Goal: Information Seeking & Learning: Learn about a topic

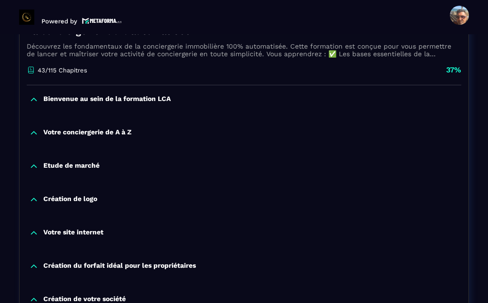
scroll to position [195, 0]
click at [59, 162] on p "Etude de marché" at bounding box center [71, 167] width 56 height 10
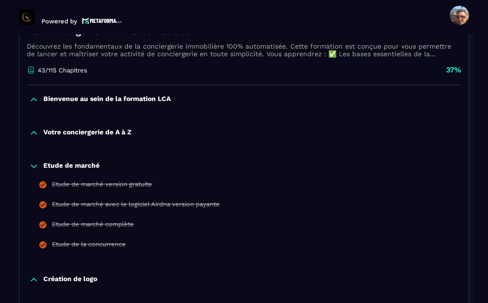
click at [63, 181] on div "Etude de marché version gratuite" at bounding box center [102, 186] width 100 height 10
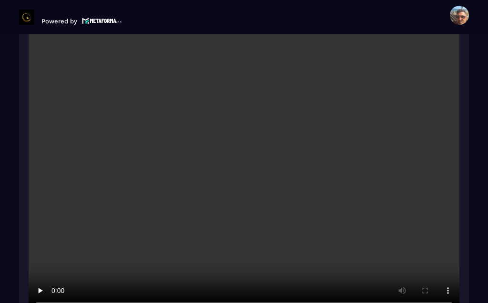
scroll to position [1337, 0]
click at [248, 144] on video at bounding box center [244, 169] width 431 height 287
click at [148, 178] on video at bounding box center [244, 169] width 431 height 287
click at [249, 146] on video at bounding box center [244, 169] width 431 height 287
click at [240, 138] on video at bounding box center [244, 169] width 431 height 287
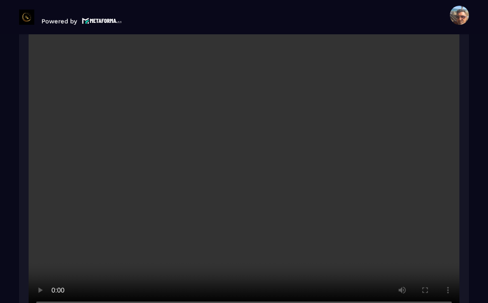
click at [433, 207] on video at bounding box center [244, 169] width 431 height 287
click at [358, 214] on video at bounding box center [244, 169] width 431 height 287
click at [232, 169] on video at bounding box center [244, 169] width 431 height 287
click at [248, 140] on video at bounding box center [244, 169] width 431 height 287
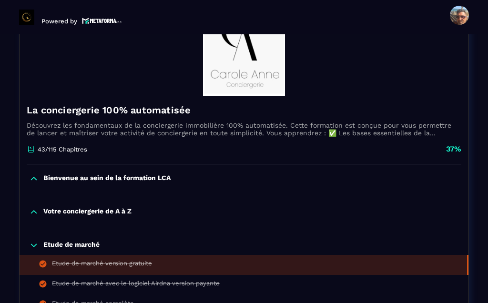
scroll to position [117, 0]
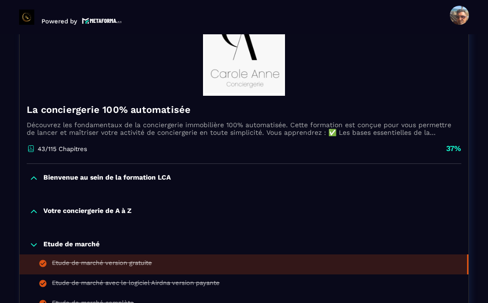
click at [136, 173] on p "Bienvenue au sein de la formation LCA" at bounding box center [106, 178] width 127 height 10
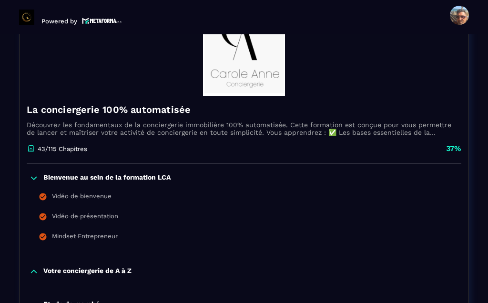
click at [96, 193] on div "Vidéo de bienvenue" at bounding box center [82, 198] width 60 height 10
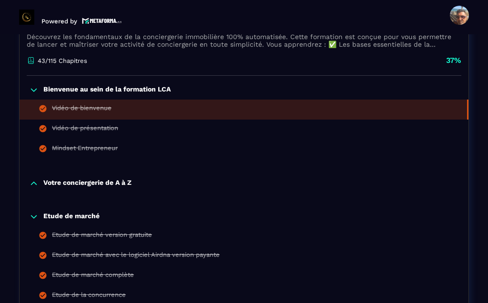
scroll to position [204, 0]
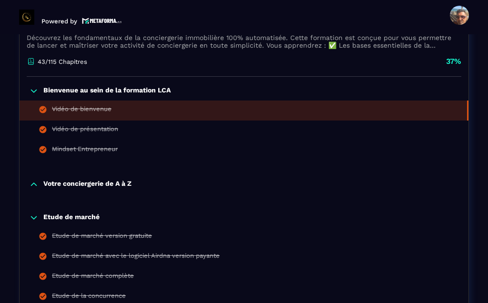
click at [84, 125] on div "Vidéo de présentation" at bounding box center [85, 130] width 66 height 10
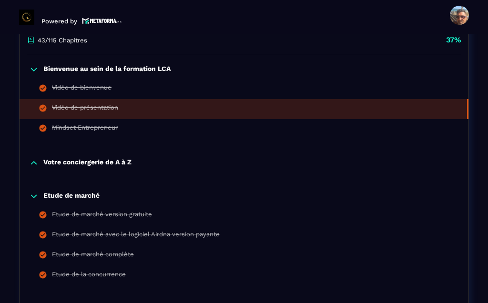
scroll to position [225, 0]
click at [81, 124] on div "Mindset Entrepreneur" at bounding box center [85, 129] width 66 height 10
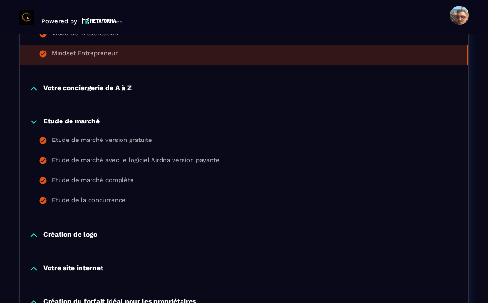
scroll to position [300, 0]
click at [123, 136] on div "Etude de marché version gratuite" at bounding box center [102, 141] width 100 height 10
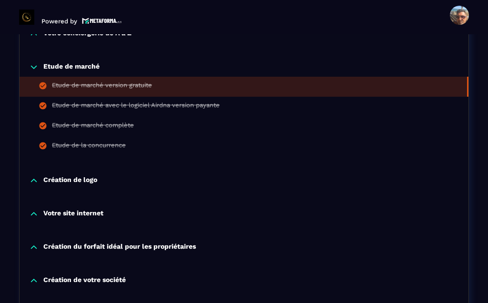
scroll to position [355, 0]
click at [143, 102] on div "Etude de marché avec le logiciel Airdna version payante" at bounding box center [136, 107] width 168 height 10
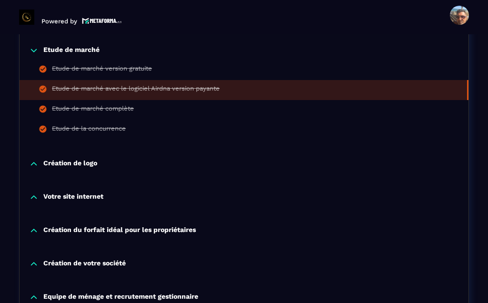
scroll to position [371, 0]
click at [93, 105] on div "Etude de marché complète" at bounding box center [93, 110] width 82 height 10
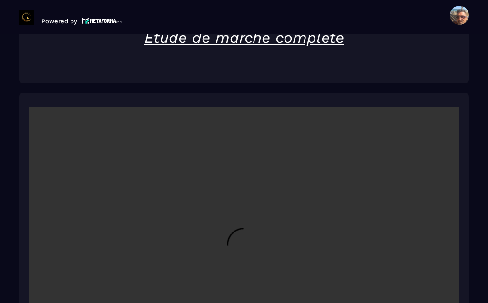
scroll to position [1316, 0]
click at [248, 231] on video at bounding box center [244, 250] width 431 height 287
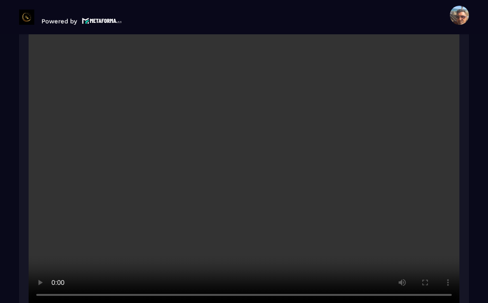
scroll to position [1405, 0]
click at [48, 91] on video at bounding box center [244, 161] width 431 height 287
click at [238, 132] on video at bounding box center [244, 161] width 431 height 287
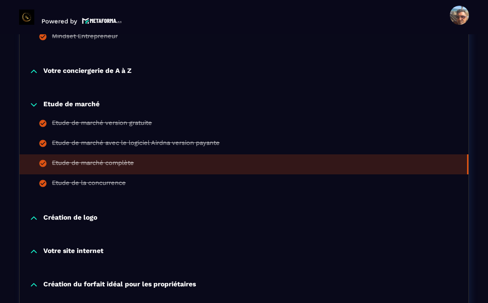
scroll to position [317, 0]
click at [83, 179] on div "Etude de la concurrence" at bounding box center [89, 184] width 74 height 10
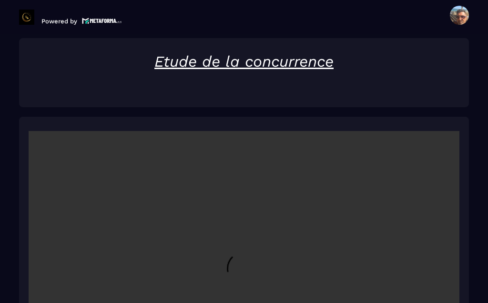
scroll to position [1292, 0]
click at [252, 250] on video at bounding box center [244, 274] width 431 height 287
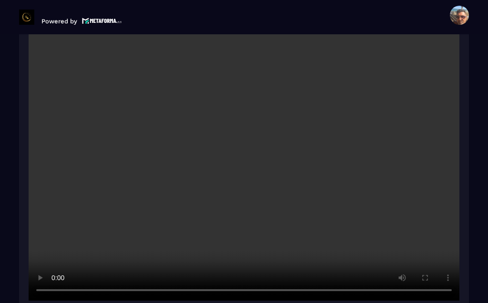
scroll to position [1411, 0]
click at [220, 145] on video at bounding box center [244, 155] width 431 height 287
click at [222, 138] on video at bounding box center [244, 155] width 431 height 287
click at [243, 129] on video at bounding box center [244, 155] width 431 height 287
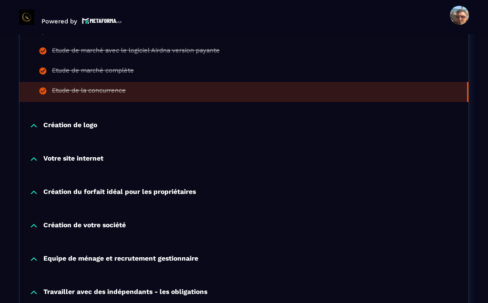
scroll to position [409, 0]
click at [66, 121] on p "Création de logo" at bounding box center [70, 126] width 54 height 10
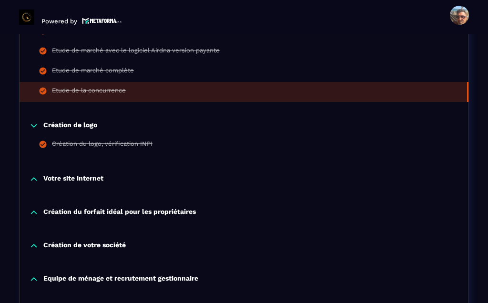
click at [89, 140] on div "Création du logo, vérification INPI" at bounding box center [102, 145] width 101 height 10
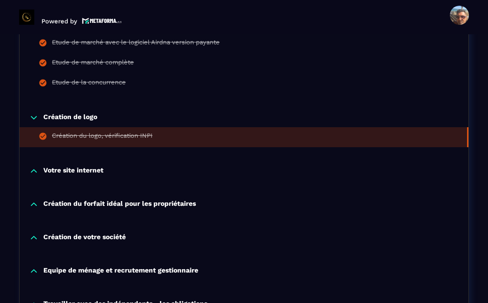
scroll to position [418, 0]
click at [81, 166] on p "Votre site internet" at bounding box center [73, 171] width 60 height 10
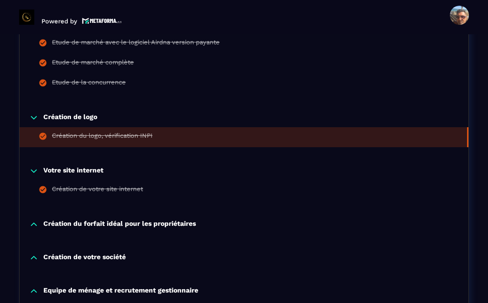
click at [101, 185] on div "Création de votre site internet" at bounding box center [97, 190] width 91 height 10
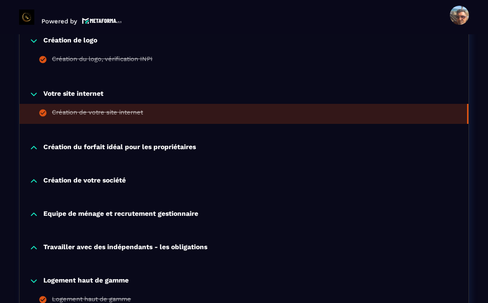
scroll to position [494, 0]
click at [95, 143] on p "Création du forfait idéal pour les propriétaires" at bounding box center [119, 148] width 153 height 10
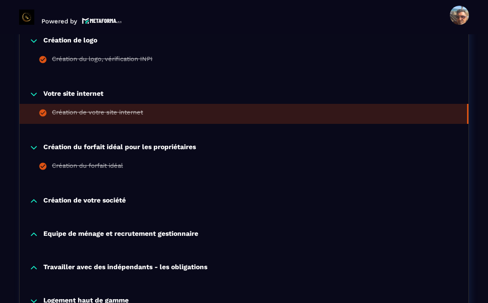
click at [79, 162] on div "Création du forfait idéal" at bounding box center [87, 167] width 71 height 10
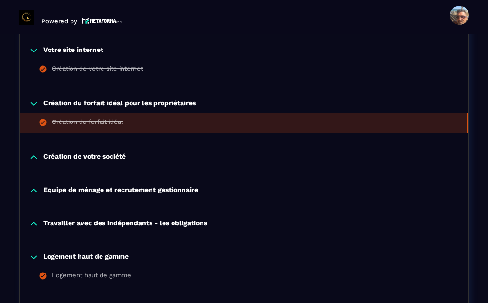
scroll to position [538, 0]
click at [93, 153] on p "Création de votre société" at bounding box center [84, 158] width 82 height 10
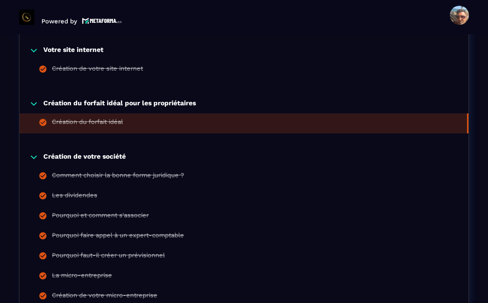
click at [136, 172] on div "Comment choisir la bonne forme juridique ?" at bounding box center [118, 177] width 132 height 10
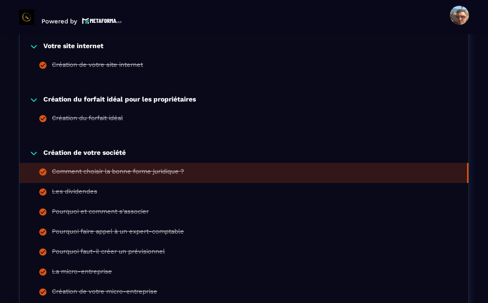
scroll to position [542, 0]
click at [132, 208] on div "Pourquoi et comment s'associer" at bounding box center [100, 213] width 97 height 10
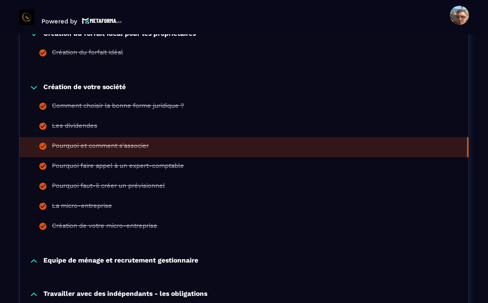
scroll to position [608, 0]
click at [94, 202] on div "La micro-entreprise" at bounding box center [82, 207] width 60 height 10
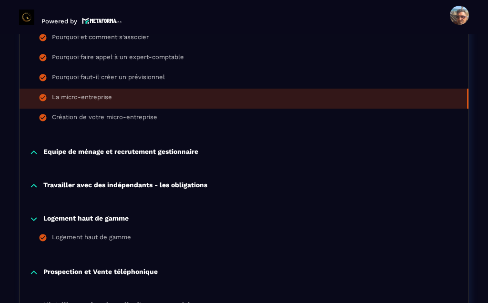
scroll to position [718, 0]
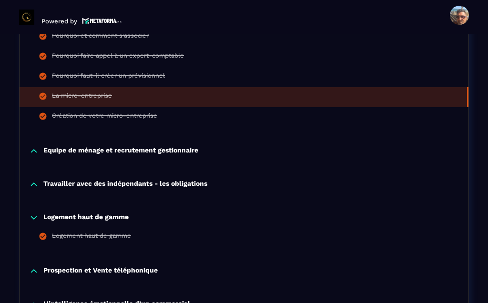
click at [168, 146] on p "Equipe de ménage et recrutement gestionnaire" at bounding box center [120, 151] width 155 height 10
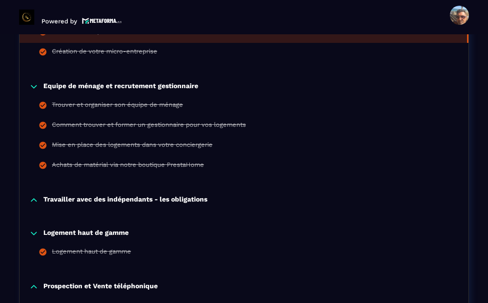
scroll to position [782, 0]
click at [147, 161] on div "Achats de matérial via notre boutique PrestaHome" at bounding box center [128, 166] width 152 height 10
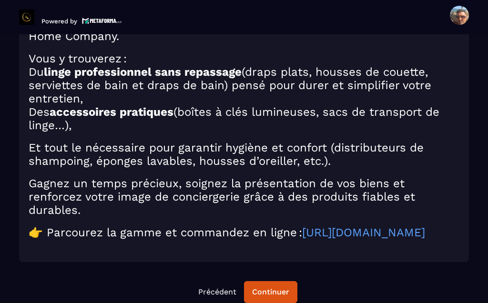
scroll to position [1621, 0]
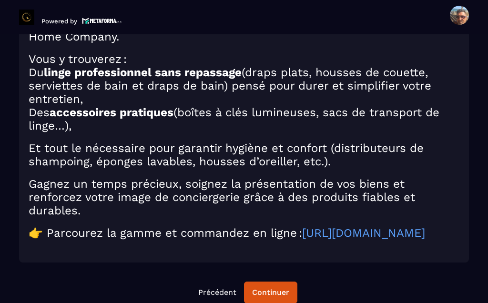
click at [302, 231] on link "[URL][DOMAIN_NAME]" at bounding box center [363, 232] width 123 height 13
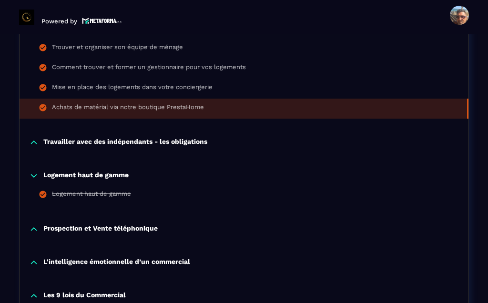
scroll to position [840, 0]
click at [112, 190] on div "Logement haut de gamme" at bounding box center [91, 195] width 79 height 10
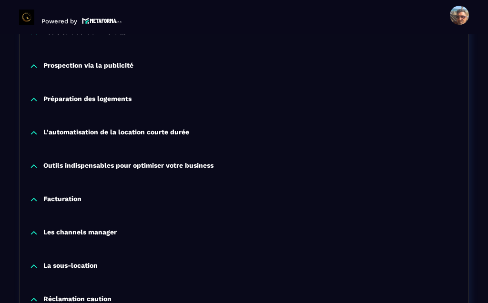
scroll to position [1572, 0]
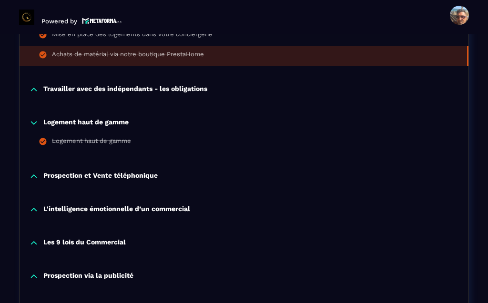
scroll to position [893, 0]
click at [142, 171] on p "Prospection et Vente téléphonique" at bounding box center [100, 176] width 114 height 10
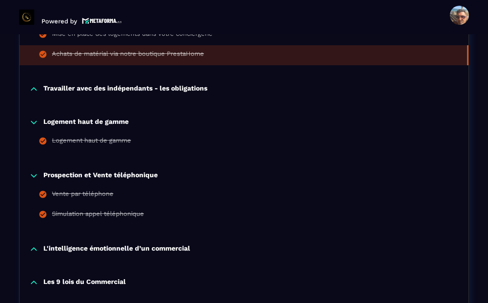
click at [98, 190] on div "Vente par téléphone" at bounding box center [82, 195] width 61 height 10
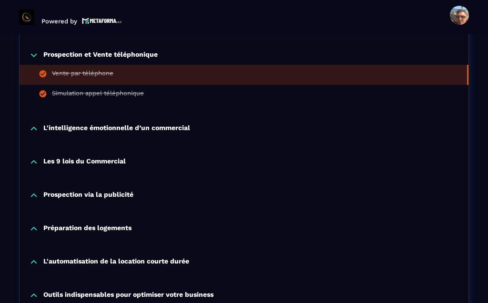
scroll to position [1014, 0]
click at [117, 157] on p "Les 9 lois du Commercial" at bounding box center [84, 162] width 82 height 10
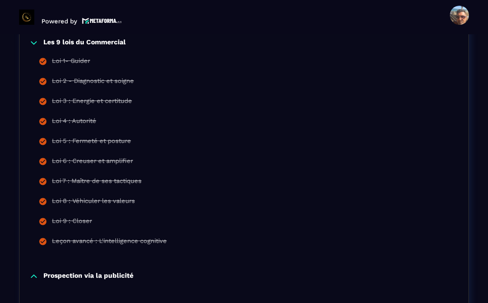
scroll to position [1134, 0]
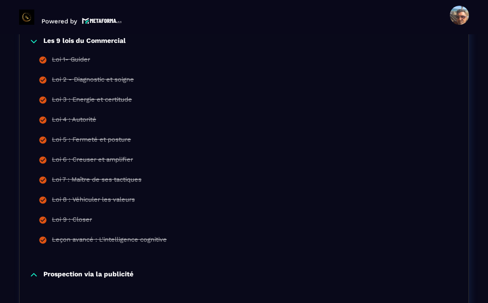
click at [86, 216] on div "Loi 9 : Closer" at bounding box center [72, 221] width 40 height 10
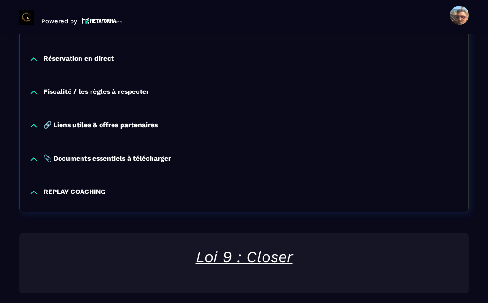
scroll to position [1813, 0]
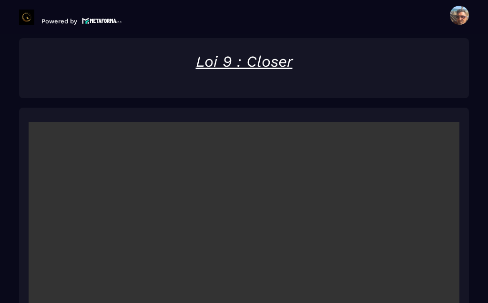
click at [244, 239] on video at bounding box center [244, 265] width 431 height 287
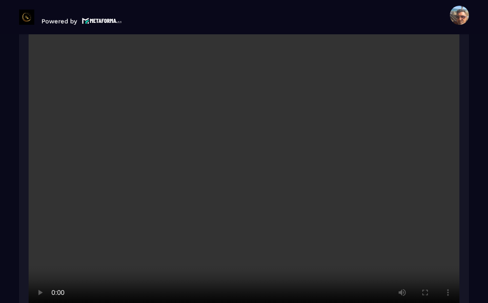
scroll to position [1905, 0]
click at [236, 202] on video at bounding box center [244, 172] width 431 height 287
click at [240, 144] on video at bounding box center [244, 172] width 431 height 287
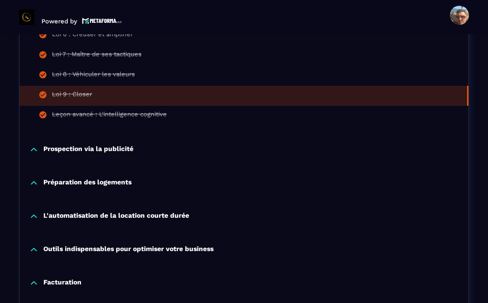
scroll to position [1260, 0]
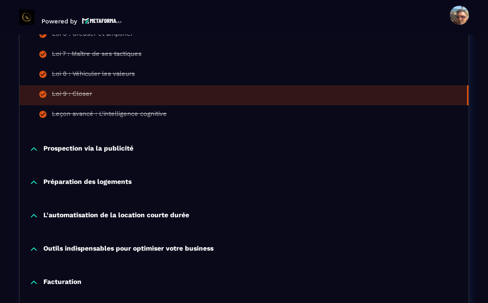
click at [105, 144] on p "Prospection via la publicité" at bounding box center [88, 149] width 90 height 10
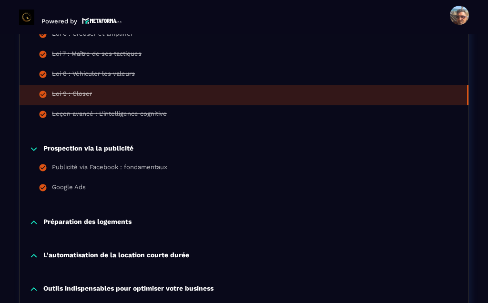
click at [101, 144] on p "Prospection via la publicité" at bounding box center [88, 149] width 90 height 10
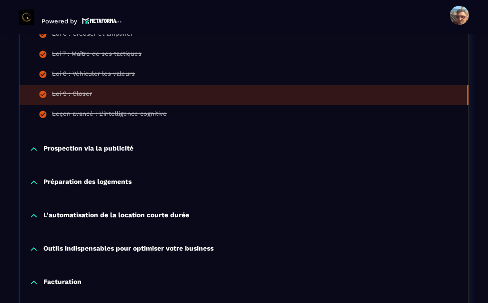
click at [75, 144] on p "Prospection via la publicité" at bounding box center [88, 149] width 90 height 10
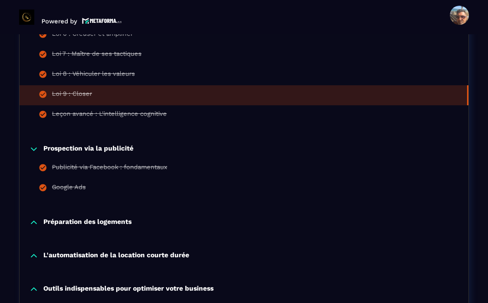
click at [133, 163] on div "Publicité via Facebook : fondamentaux" at bounding box center [109, 168] width 115 height 10
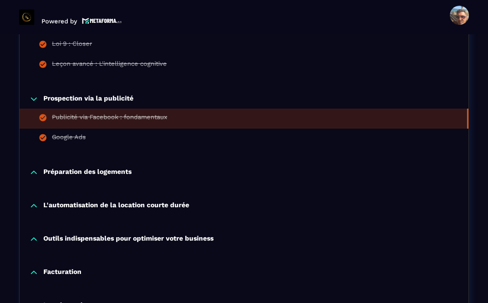
scroll to position [1310, 0]
click at [71, 133] on div "Google Ads" at bounding box center [69, 138] width 34 height 10
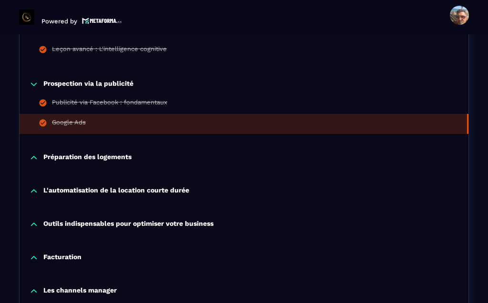
scroll to position [1325, 0]
click at [113, 153] on p "Préparation des logements" at bounding box center [87, 158] width 88 height 10
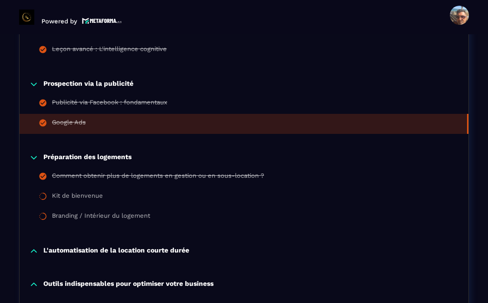
click at [93, 192] on div "Kit de bienvenue" at bounding box center [77, 197] width 51 height 10
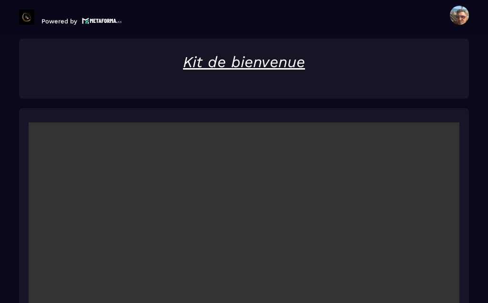
scroll to position [1913, 0]
click at [252, 238] on video at bounding box center [244, 265] width 431 height 287
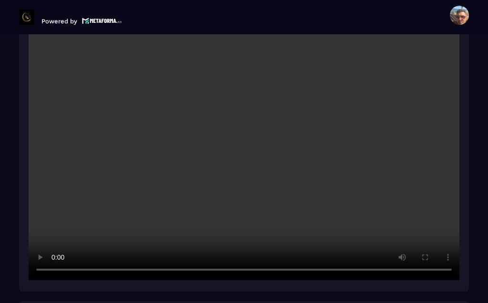
scroll to position [2042, 0]
click at [246, 111] on video at bounding box center [244, 136] width 431 height 287
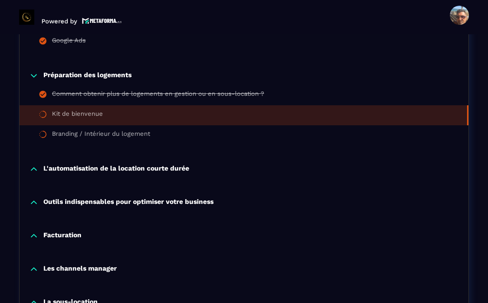
scroll to position [1407, 0]
click at [118, 130] on div "Branding / Intérieur du logement" at bounding box center [101, 135] width 98 height 10
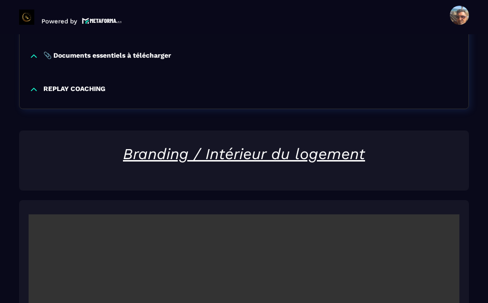
scroll to position [1913, 0]
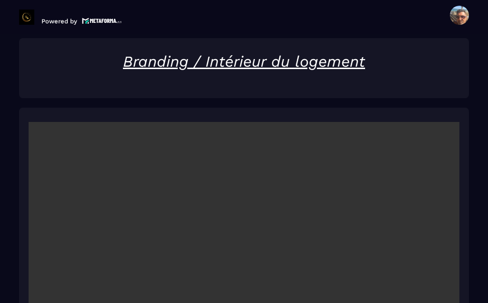
click at [248, 239] on video at bounding box center [244, 265] width 431 height 287
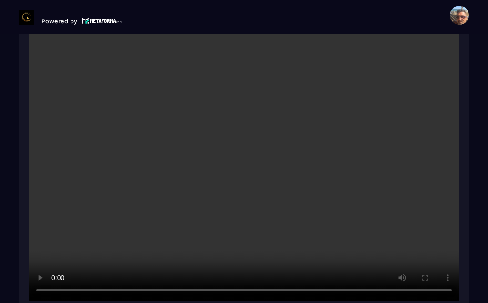
scroll to position [2022, 0]
click at [187, 146] on video at bounding box center [244, 155] width 431 height 287
click at [244, 127] on video at bounding box center [244, 155] width 431 height 287
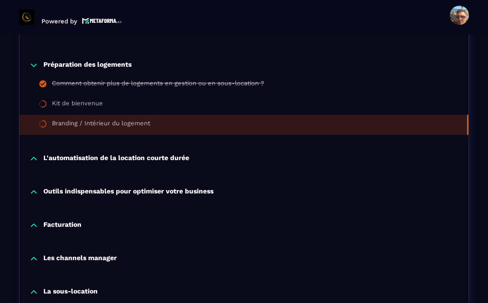
scroll to position [1417, 0]
click at [172, 187] on p "Outils indispensables pour optimiser votre business" at bounding box center [128, 192] width 170 height 10
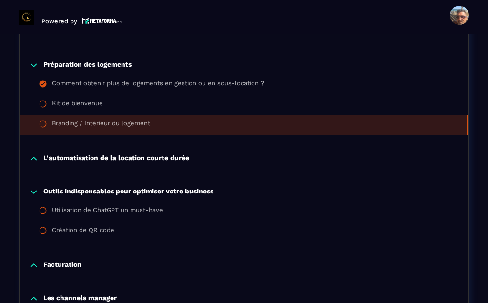
click at [86, 226] on div "Création de QR code" at bounding box center [83, 231] width 62 height 10
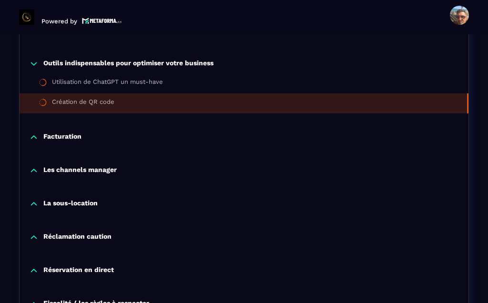
scroll to position [1543, 0]
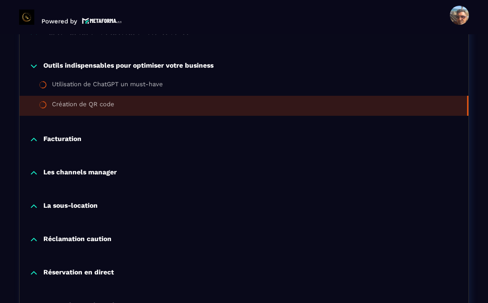
click at [101, 168] on p "Les channels manager" at bounding box center [79, 173] width 73 height 10
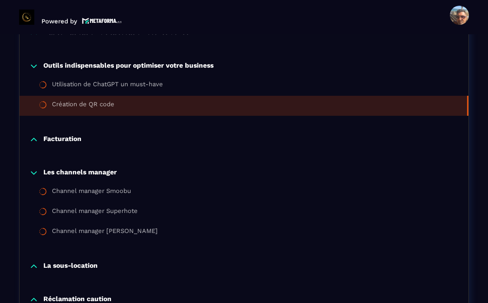
click at [124, 187] on div "Channel manager Smoobu" at bounding box center [91, 192] width 79 height 10
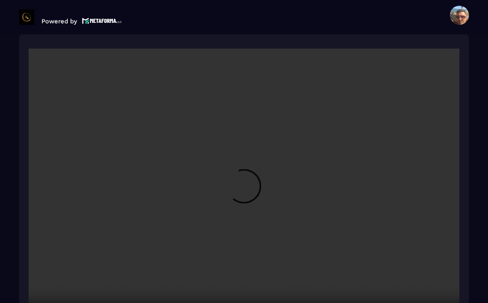
scroll to position [2104, 0]
click at [244, 170] on video at bounding box center [244, 192] width 431 height 287
click at [211, 179] on video at bounding box center [244, 192] width 431 height 287
click at [249, 171] on video at bounding box center [244, 192] width 431 height 287
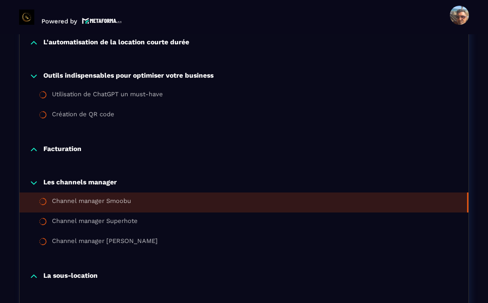
scroll to position [1535, 0]
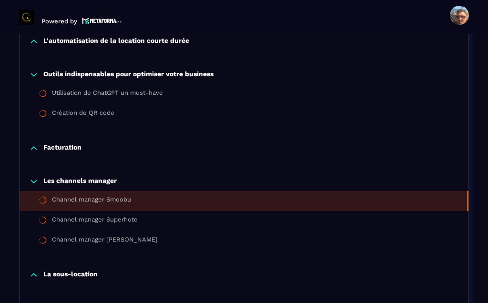
click at [126, 216] on div "Channel manager Superhote" at bounding box center [95, 221] width 86 height 10
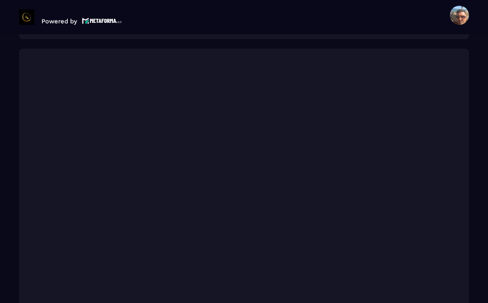
scroll to position [2108, 0]
click at [482, 162] on section "Formations Questions Communauté Événements Formations / La conciergerie 100% au…" at bounding box center [244, 168] width 488 height 269
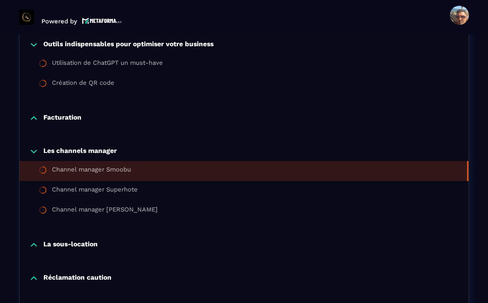
scroll to position [1567, 0]
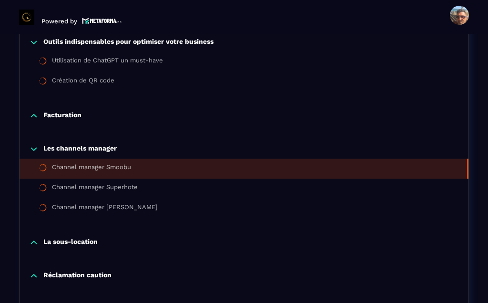
click at [103, 204] on div "Channel manager [PERSON_NAME]" at bounding box center [105, 209] width 106 height 10
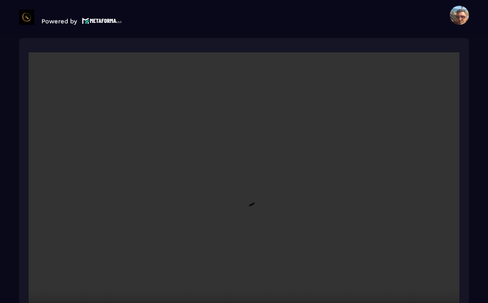
scroll to position [2013, 0]
click at [248, 165] on video at bounding box center [244, 195] width 431 height 287
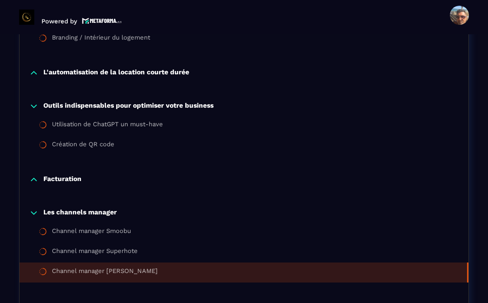
scroll to position [1505, 0]
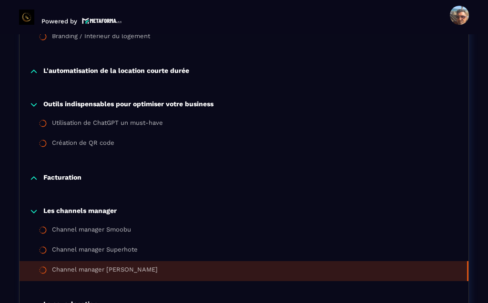
click at [120, 226] on div "Channel manager Smoobu" at bounding box center [91, 231] width 79 height 10
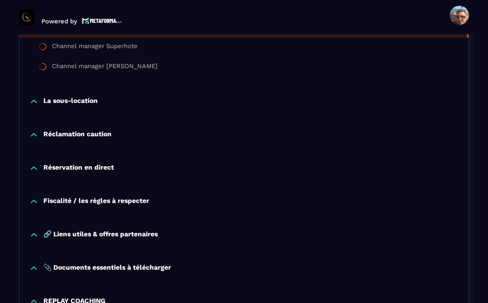
scroll to position [1708, 0]
click at [154, 264] on p "📎 Documents essentiels à télécharger" at bounding box center [107, 269] width 128 height 10
click at [157, 283] on div "📎 Documents essentiels à télécharger" at bounding box center [111, 288] width 118 height 10
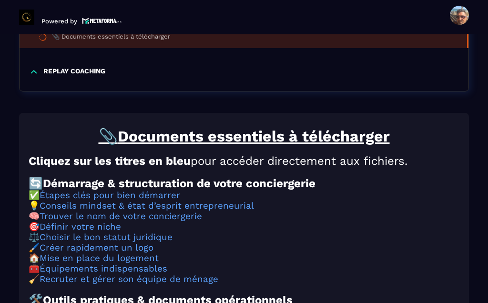
scroll to position [2034, 0]
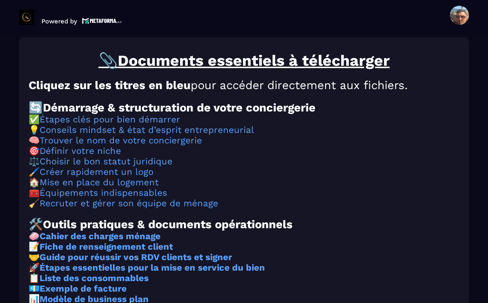
click at [166, 135] on link "Trouver le nom de votre conciergerie" at bounding box center [121, 140] width 163 height 10
click at [145, 135] on link "Trouver le nom de votre conciergerie" at bounding box center [121, 140] width 163 height 10
click at [147, 135] on link "Trouver le nom de votre conciergerie" at bounding box center [121, 140] width 163 height 10
